Goal: Task Accomplishment & Management: Manage account settings

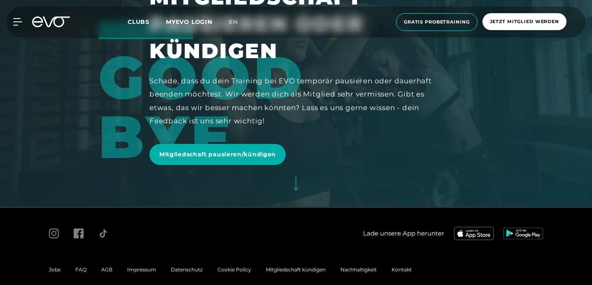
scroll to position [78, 0]
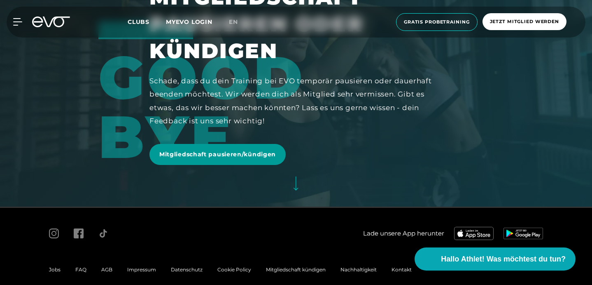
click at [225, 150] on span "Mitgliedschaft pausieren/kündigen" at bounding box center [217, 154] width 117 height 9
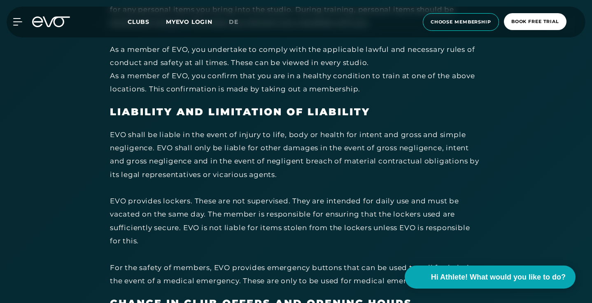
scroll to position [3407, 0]
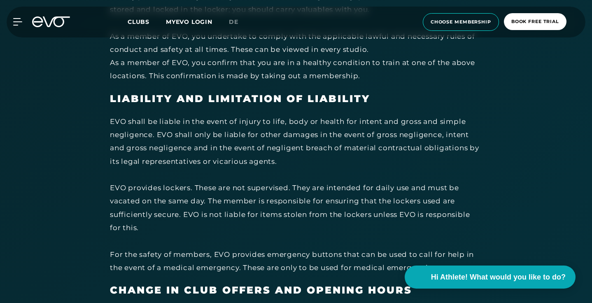
click at [189, 25] on link "MYEVO LOGIN" at bounding box center [189, 21] width 47 height 7
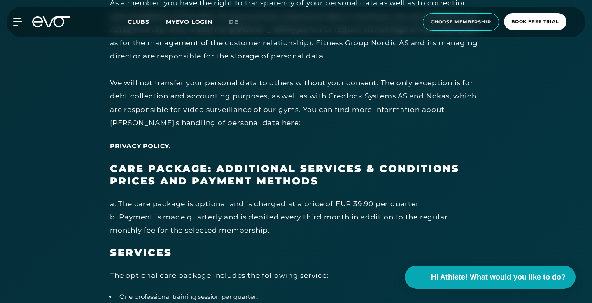
scroll to position [4170, 0]
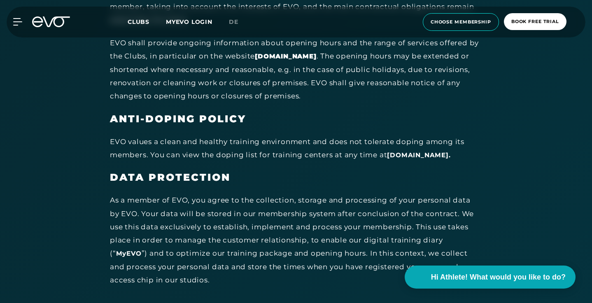
scroll to position [3700, 0]
